Goal: Information Seeking & Learning: Find specific fact

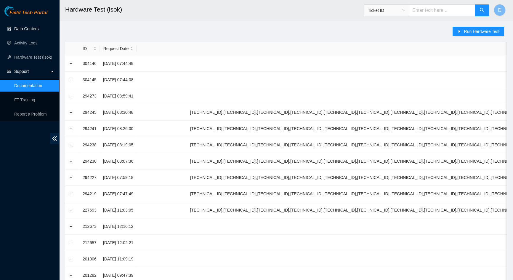
click at [20, 26] on link "Data Centers" at bounding box center [26, 28] width 24 height 5
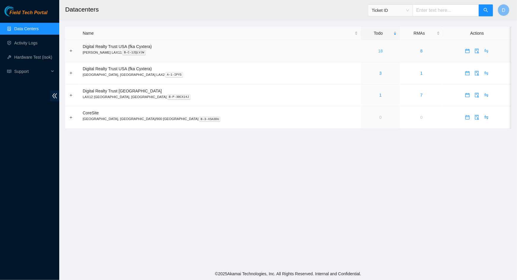
click at [378, 51] on link "18" at bounding box center [380, 51] width 5 height 5
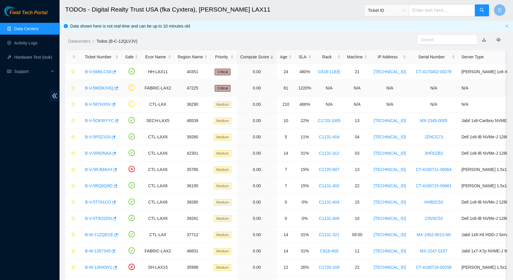
click at [94, 89] on link "B-V-5MOKXXQ" at bounding box center [99, 88] width 28 height 5
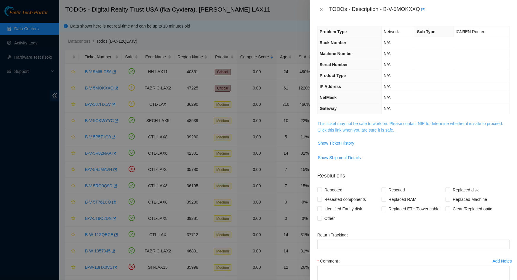
click at [364, 128] on link "This ticket may not be safe to work on. Please contact NIE to determine whether…" at bounding box center [409, 126] width 185 height 11
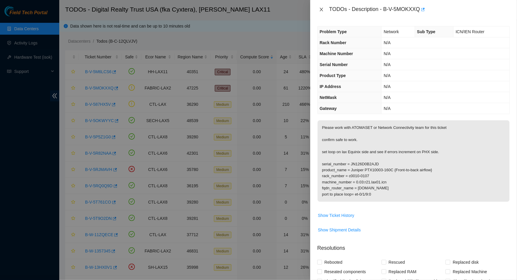
click at [322, 8] on icon "close" at bounding box center [321, 9] width 5 height 5
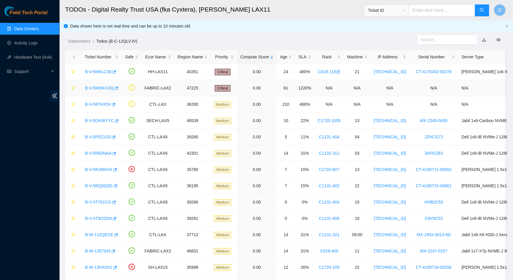
click at [102, 87] on link "B-V-5MOKXXQ" at bounding box center [99, 88] width 28 height 5
click at [103, 105] on link "B-V-587HX5V" at bounding box center [98, 104] width 26 height 5
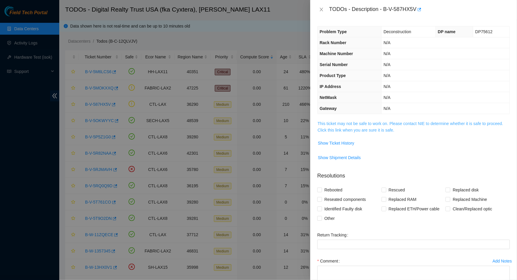
click at [376, 122] on link "This ticket may not be safe to work on. Please contact NIE to determine whether…" at bounding box center [409, 126] width 185 height 11
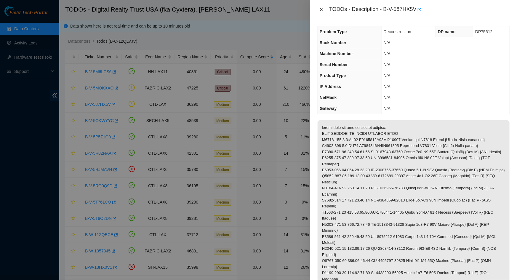
click at [321, 10] on icon "close" at bounding box center [321, 9] width 5 height 5
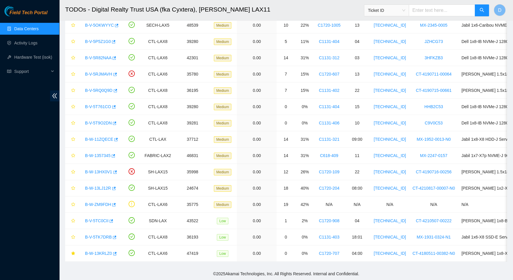
scroll to position [99, 0]
click at [95, 202] on link "B-W-ZM9FDH" at bounding box center [98, 204] width 26 height 5
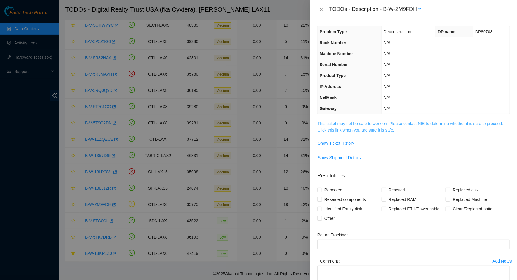
click at [358, 130] on link "This ticket may not be safe to work on. Please contact NIE to determine whether…" at bounding box center [409, 126] width 185 height 11
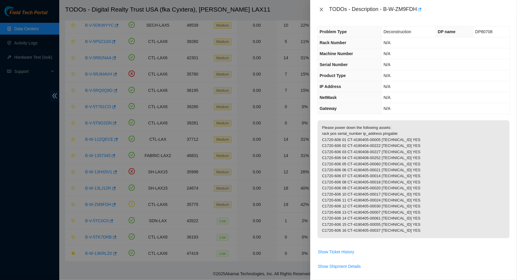
click at [321, 9] on icon "close" at bounding box center [321, 10] width 3 height 4
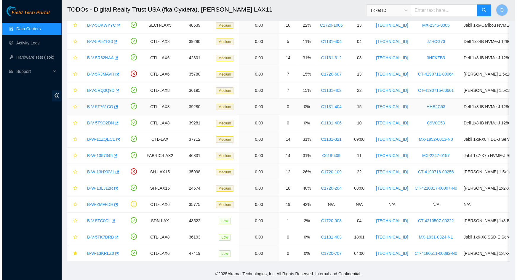
scroll to position [0, 0]
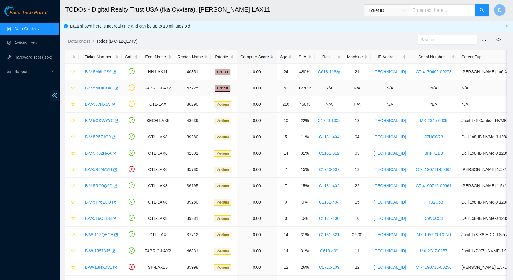
click at [100, 89] on link "B-V-5MOKXXQ" at bounding box center [99, 88] width 28 height 5
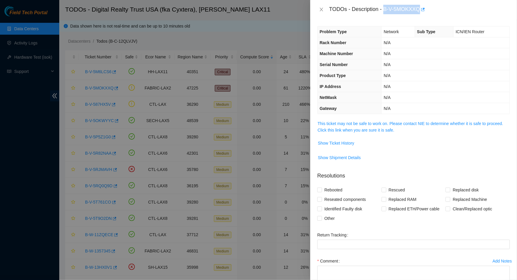
drag, startPoint x: 384, startPoint y: 9, endPoint x: 420, endPoint y: 12, distance: 35.9
click at [420, 12] on div "TODOs - Description - B-V-5MOKXXQ" at bounding box center [419, 9] width 181 height 9
copy div "B-V-5MOKXXQ"
